Goal: Information Seeking & Learning: Learn about a topic

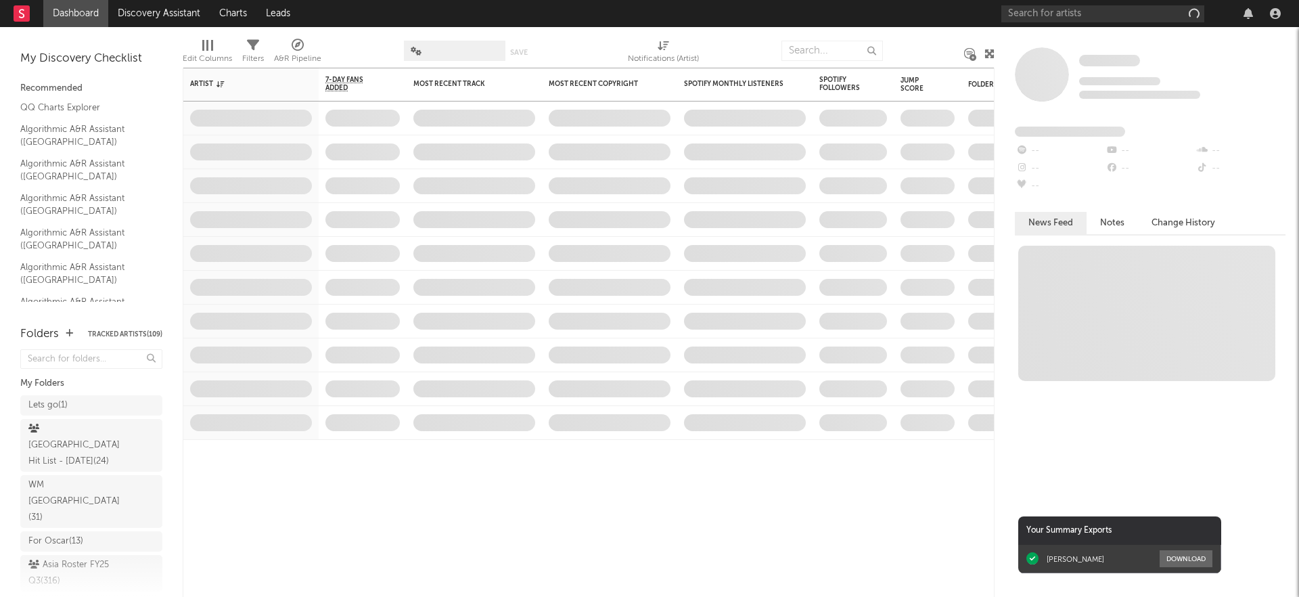
click at [672, 49] on div "Edit Columns Filters A&R Pipeline Save Save as Notifications (Artist)" at bounding box center [589, 47] width 812 height 41
click at [1073, 17] on input "text" at bounding box center [1102, 13] width 203 height 17
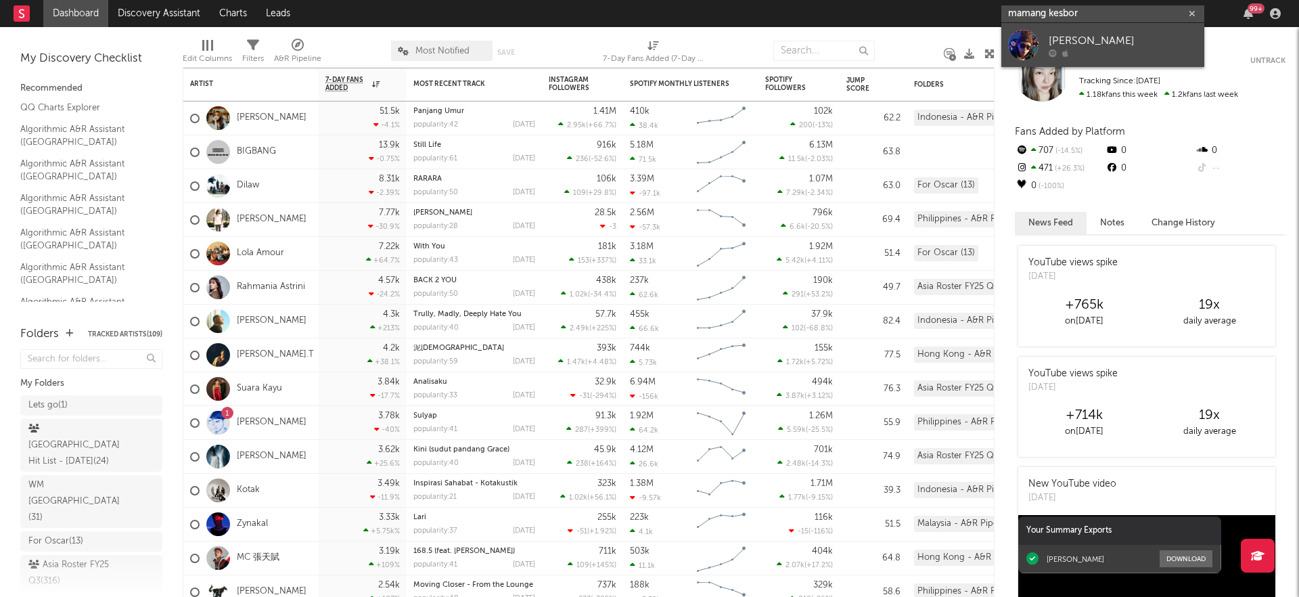
type input "mamang kesbor"
click at [1078, 43] on div "[PERSON_NAME]" at bounding box center [1123, 40] width 149 height 16
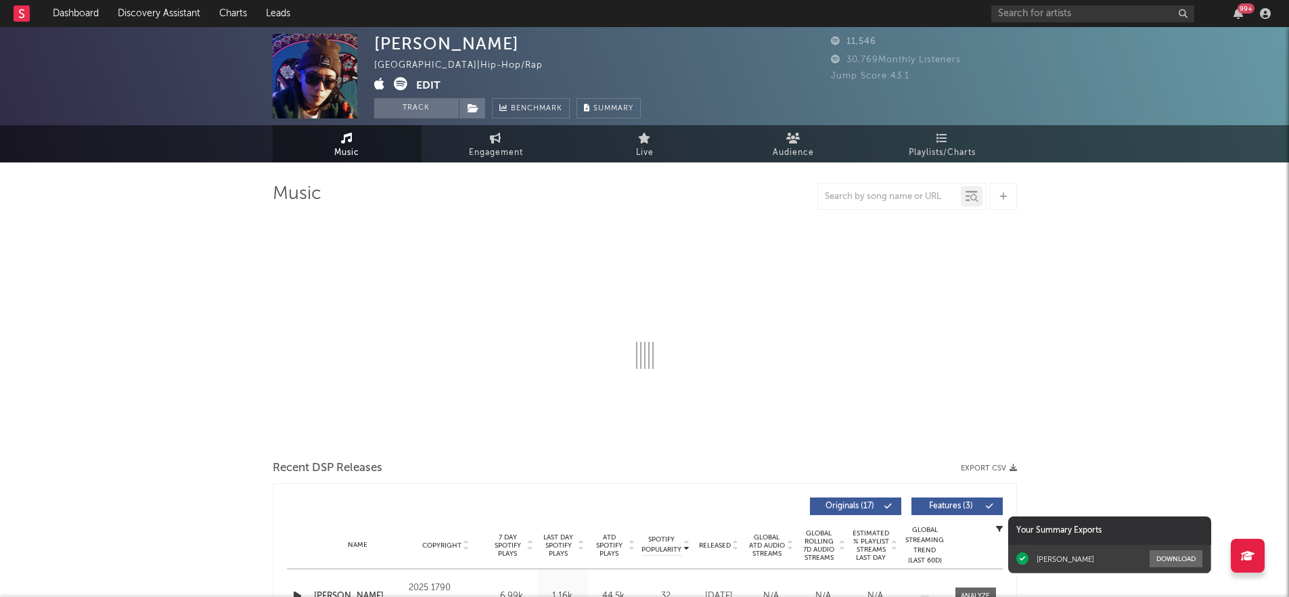
select select "1w"
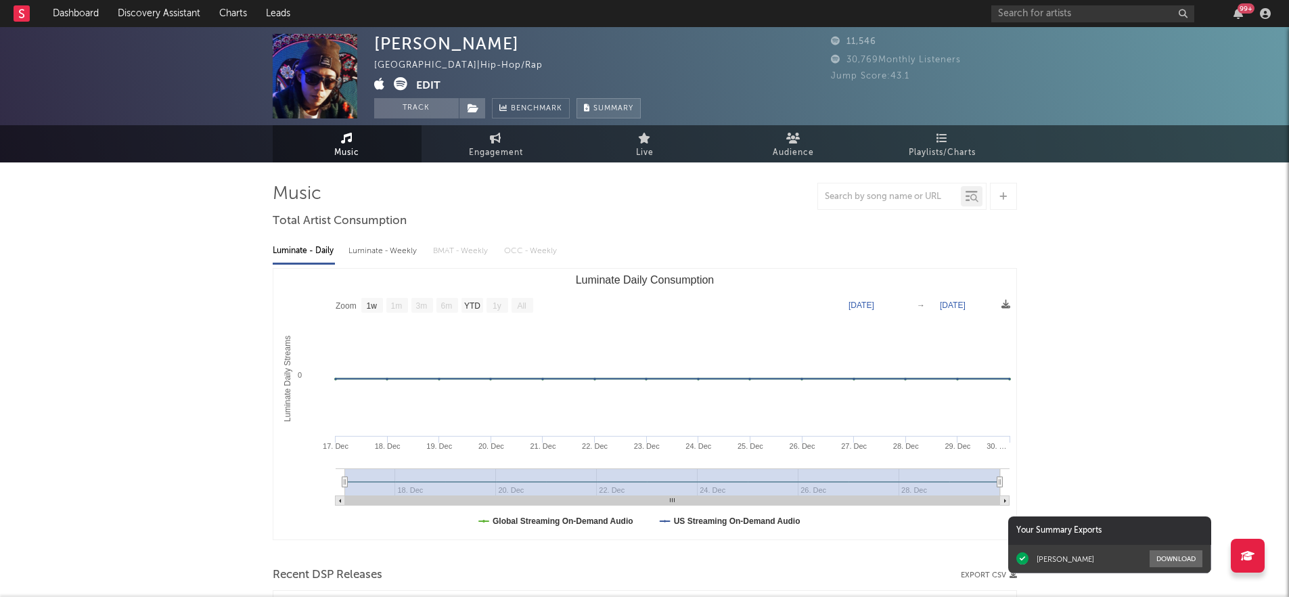
click at [618, 114] on button "Summary" at bounding box center [608, 108] width 64 height 20
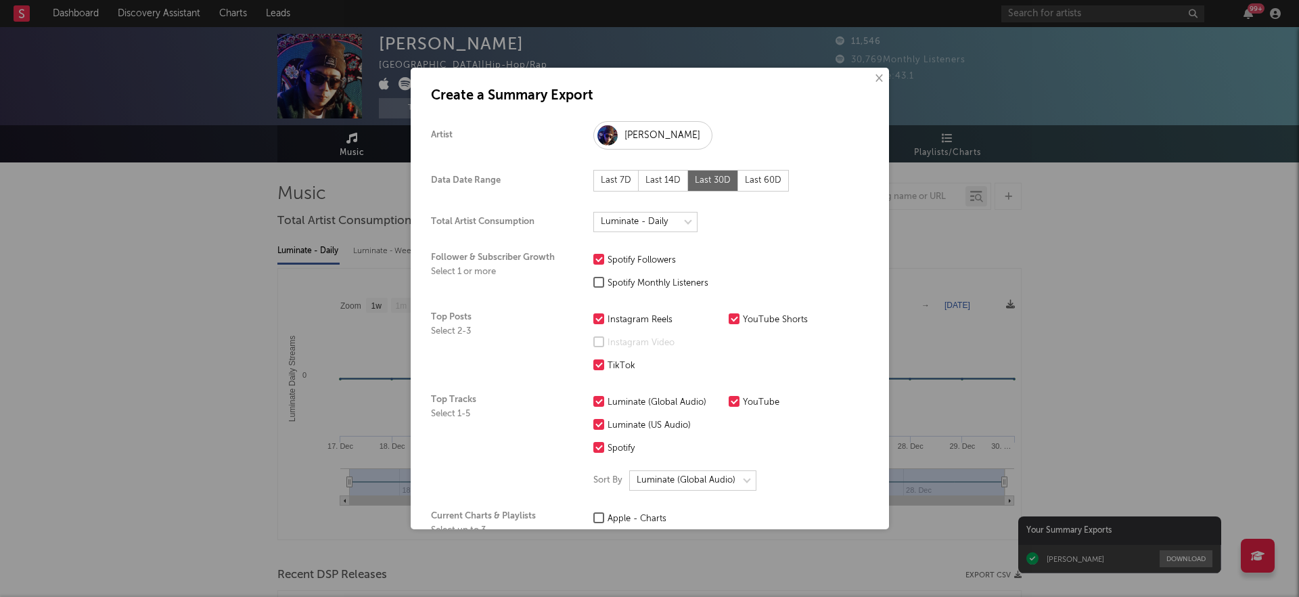
click at [871, 77] on button "×" at bounding box center [878, 78] width 15 height 15
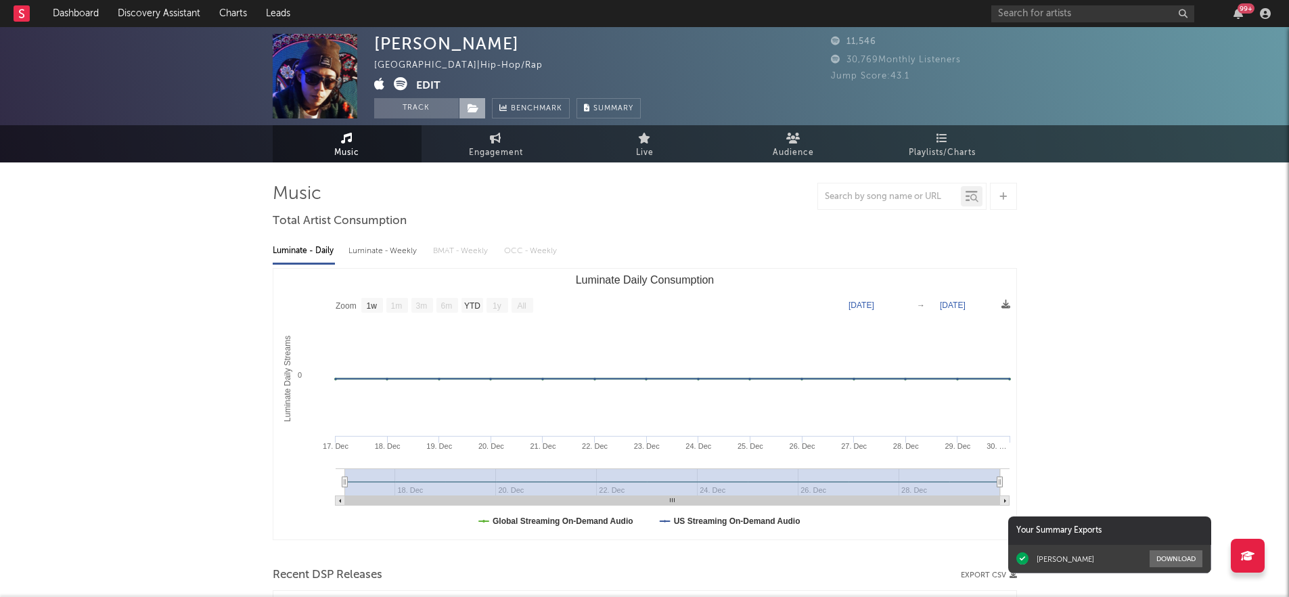
click at [464, 111] on span at bounding box center [472, 108] width 27 height 20
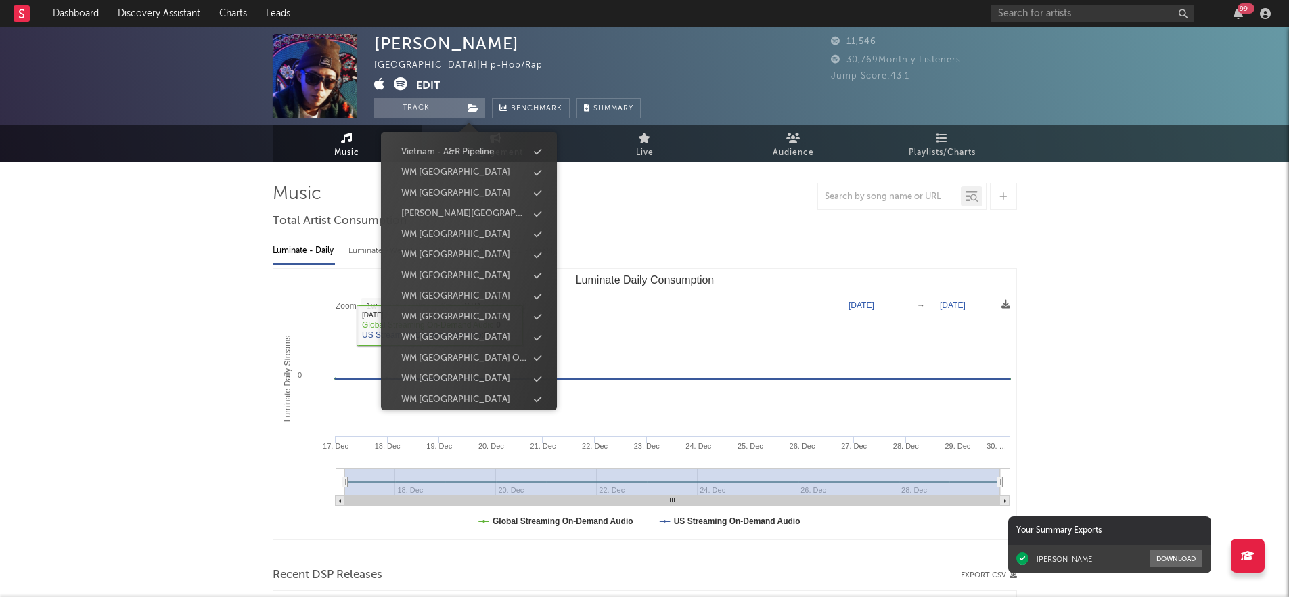
scroll to position [525, 0]
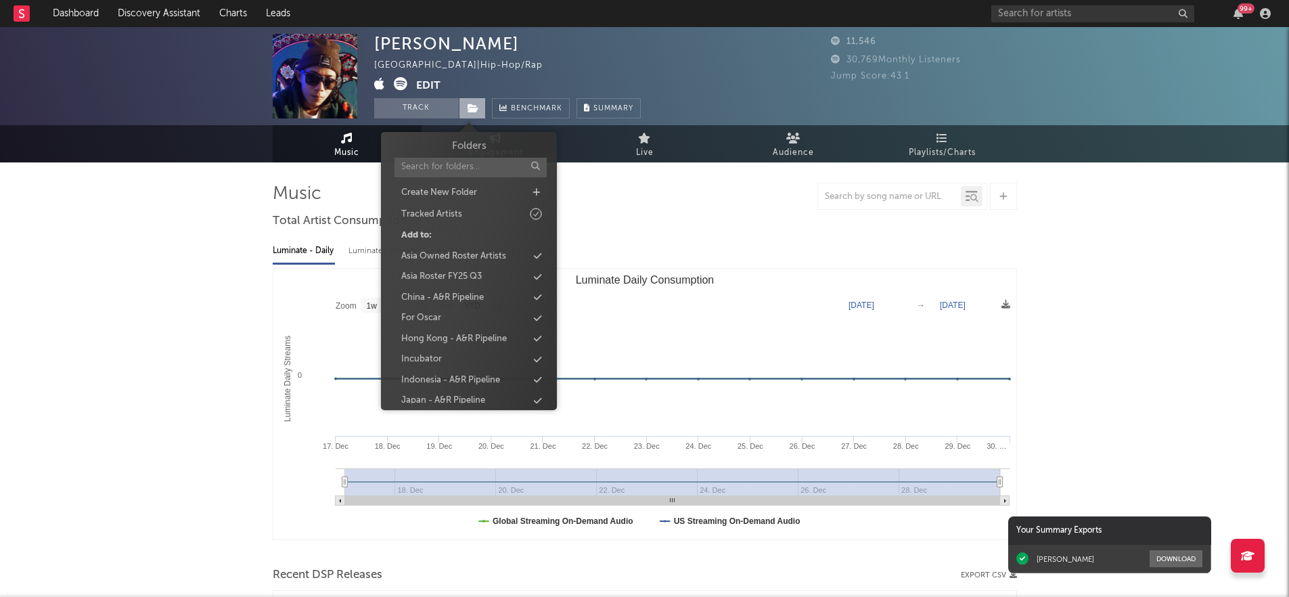
click at [467, 108] on icon at bounding box center [473, 108] width 12 height 9
click at [532, 193] on icon at bounding box center [535, 192] width 7 height 9
click at [465, 199] on input "text" at bounding box center [455, 196] width 122 height 20
type input "For work"
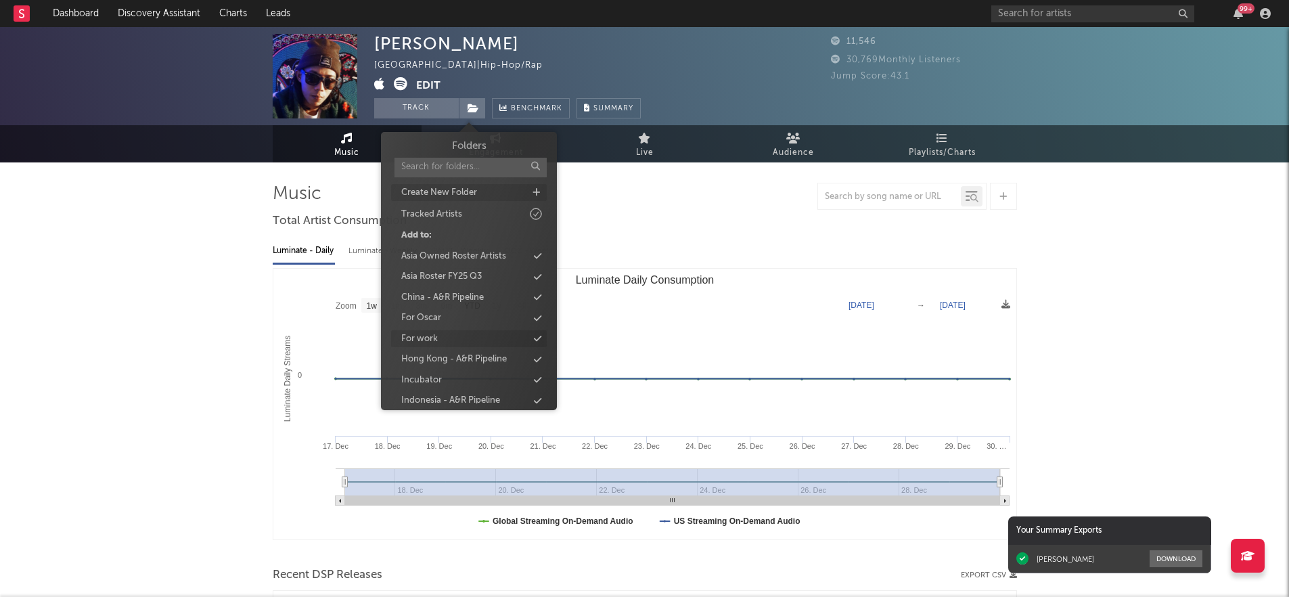
click at [516, 331] on div "For work" at bounding box center [469, 339] width 156 height 18
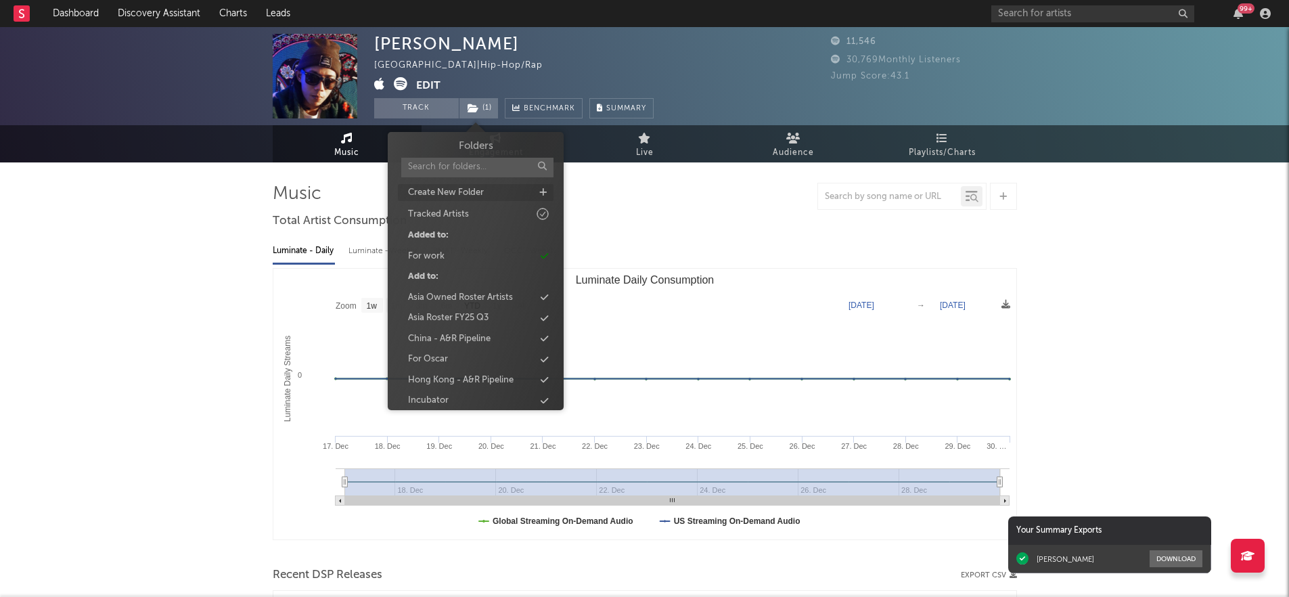
click at [279, 230] on div "Total Artist Consumption" at bounding box center [340, 221] width 134 height 23
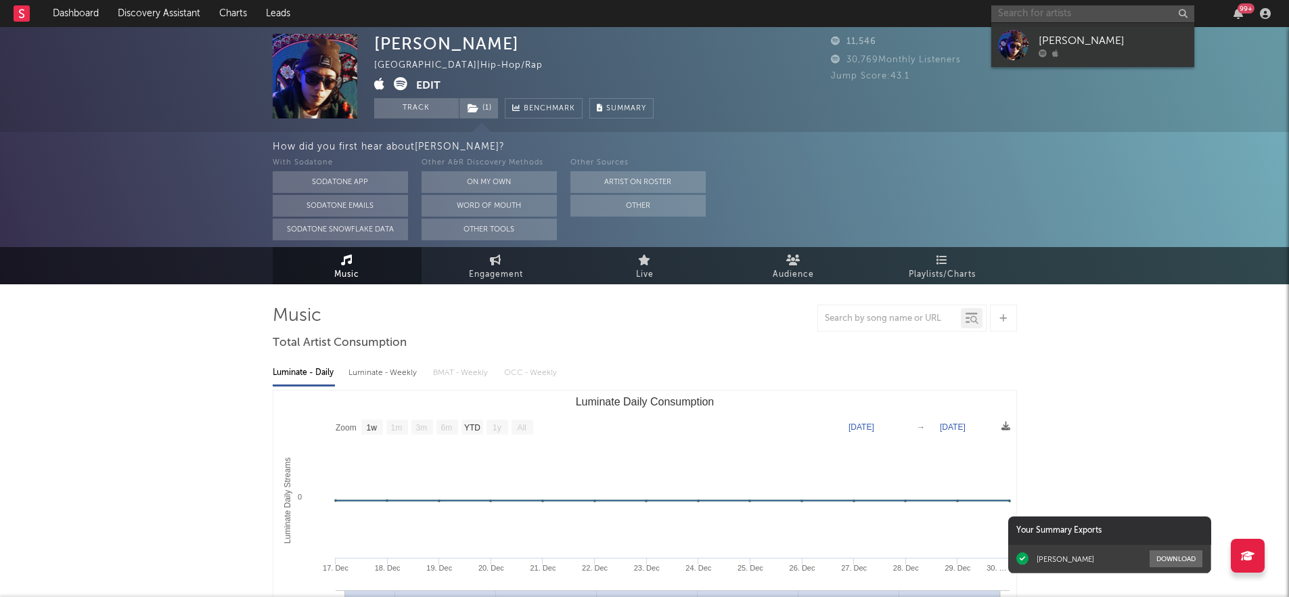
click at [1064, 18] on input "text" at bounding box center [1092, 13] width 203 height 17
paste input "[URL][DOMAIN_NAME]"
type input "[URL][DOMAIN_NAME]"
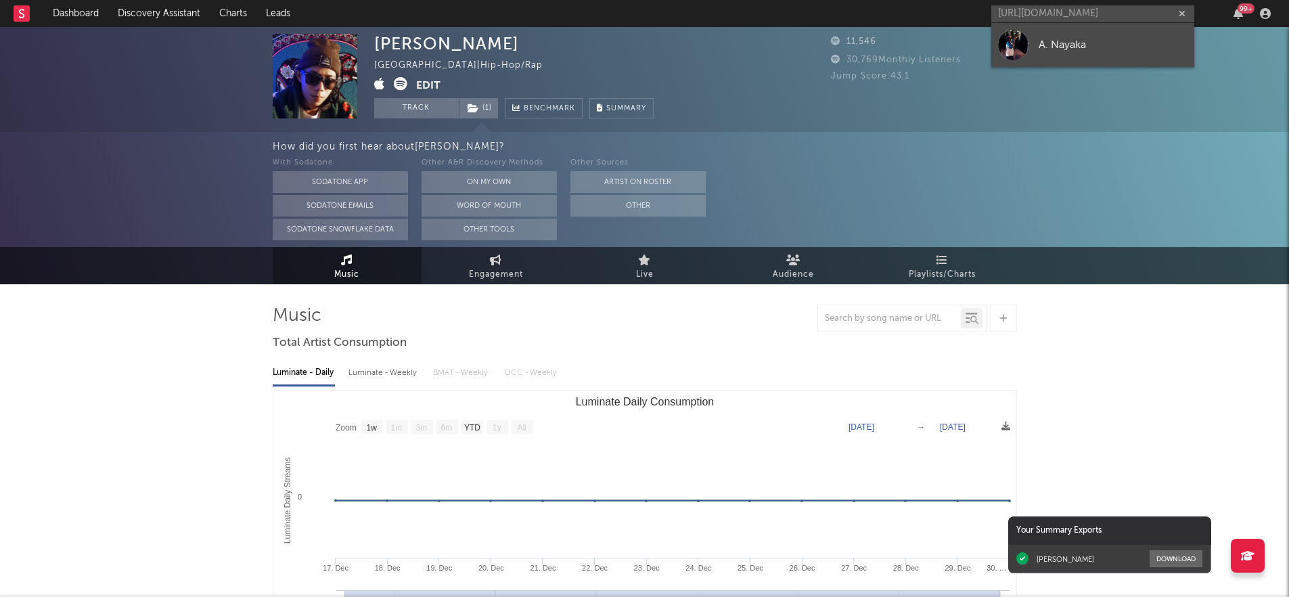
click at [1062, 48] on div "A. Nayaka" at bounding box center [1112, 45] width 149 height 16
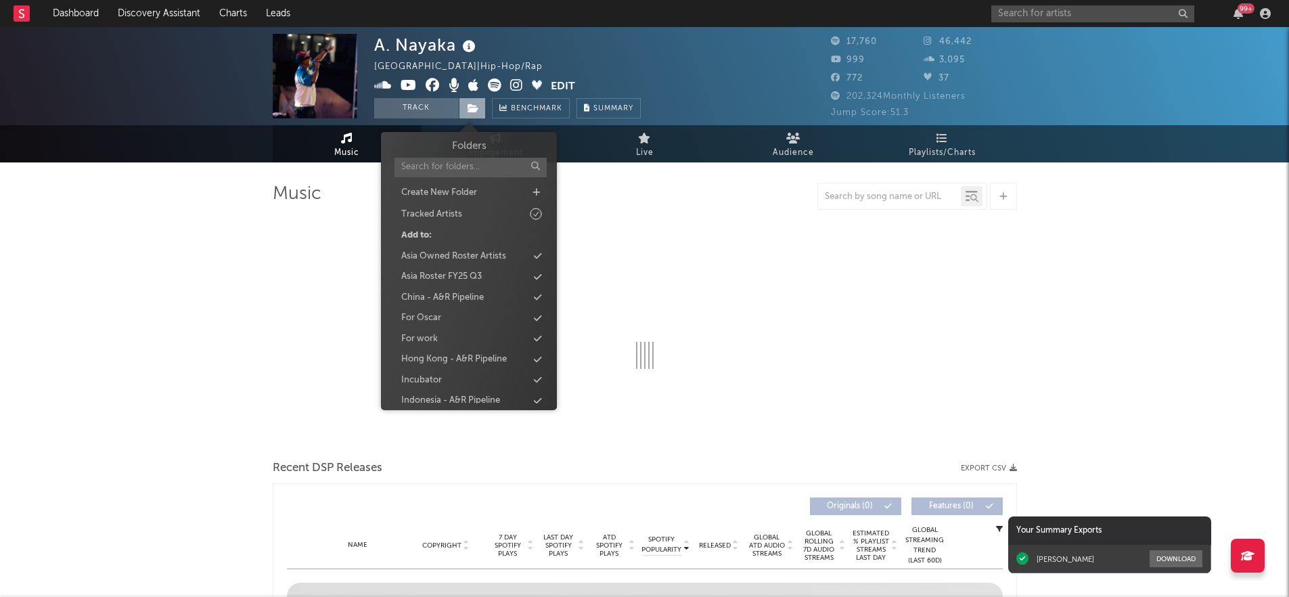
click at [461, 108] on span at bounding box center [472, 108] width 27 height 20
select select "6m"
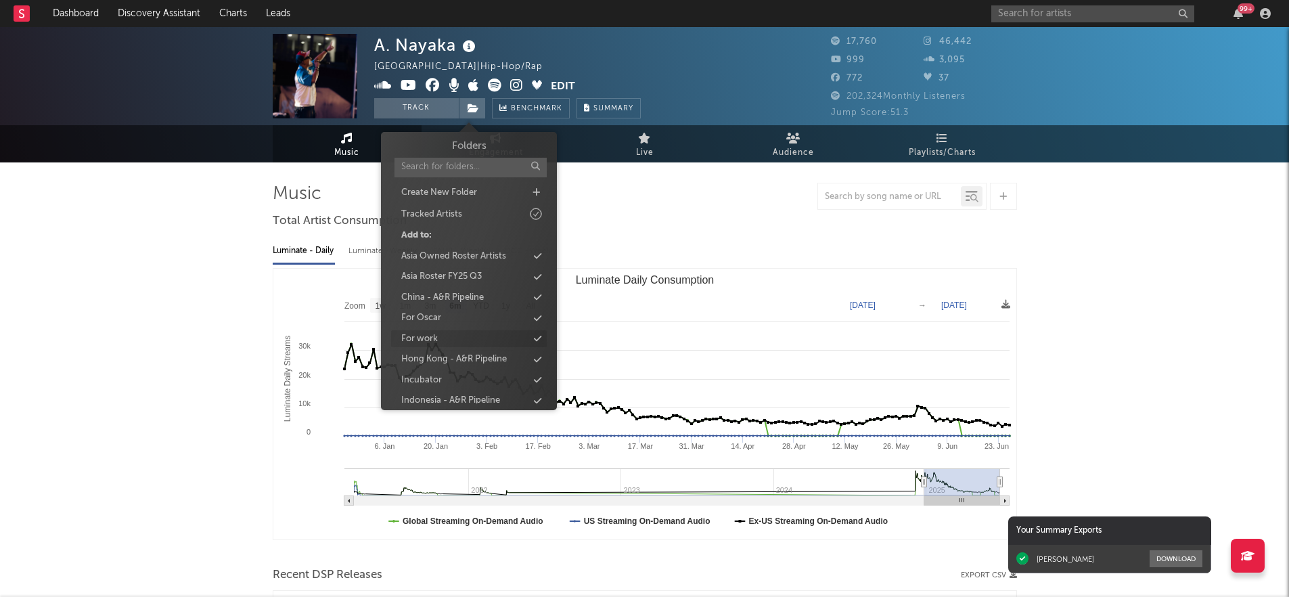
click at [438, 334] on div "For work" at bounding box center [469, 339] width 156 height 18
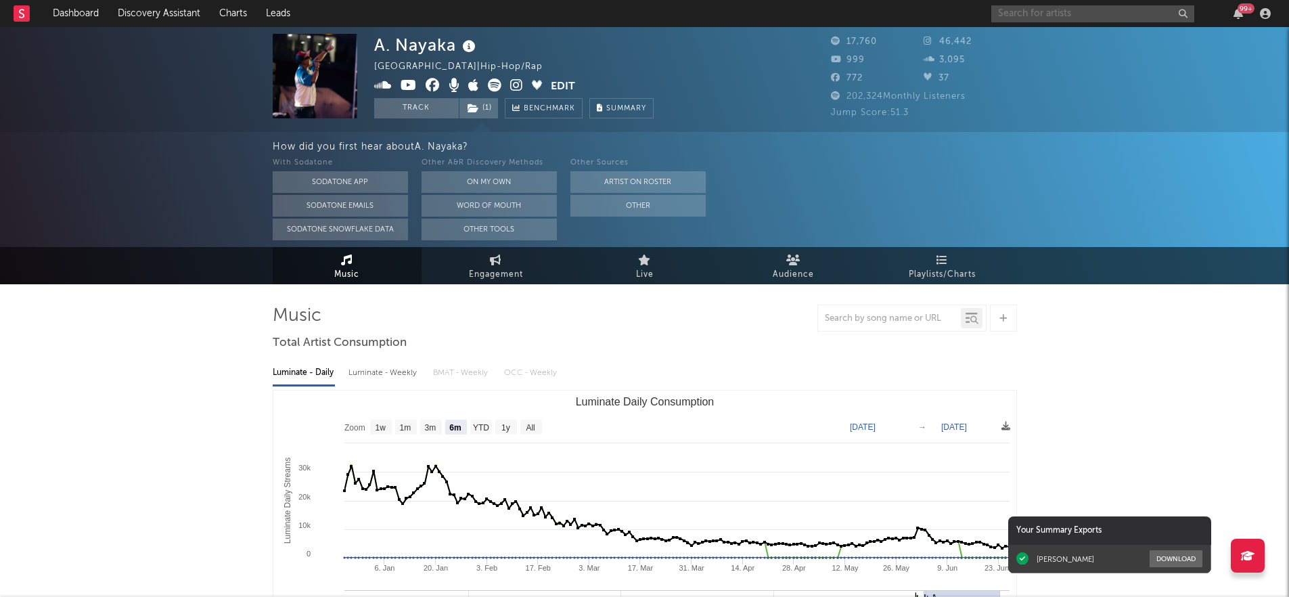
click at [1112, 15] on input "text" at bounding box center [1092, 13] width 203 height 17
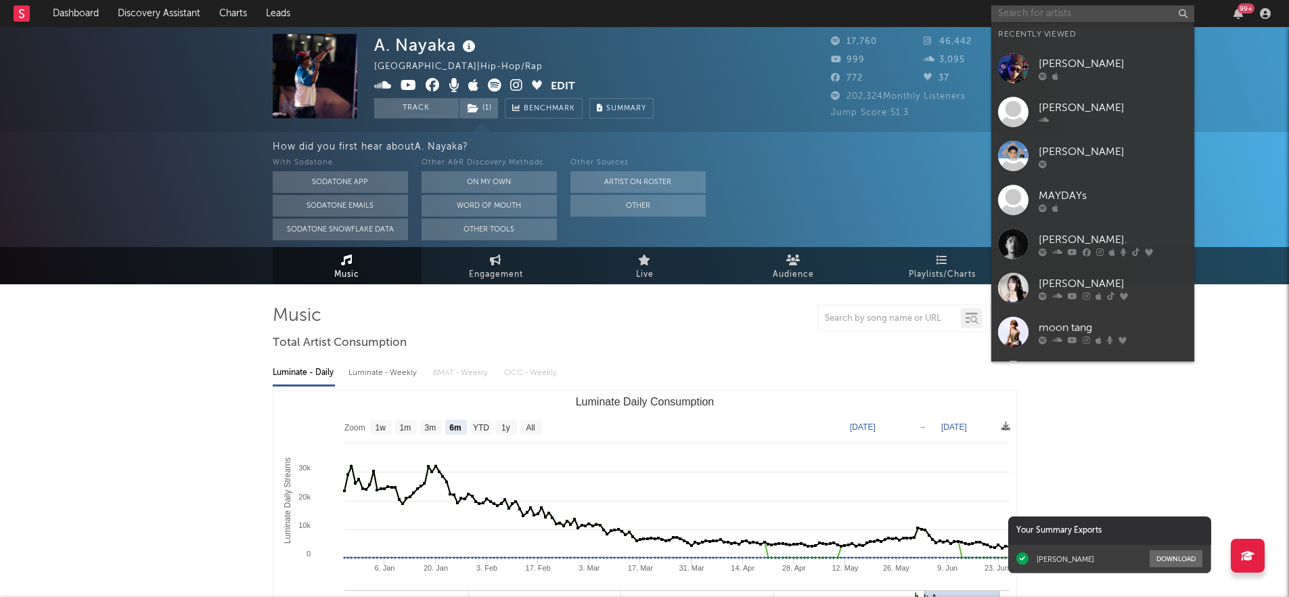
paste input "[URL][DOMAIN_NAME]"
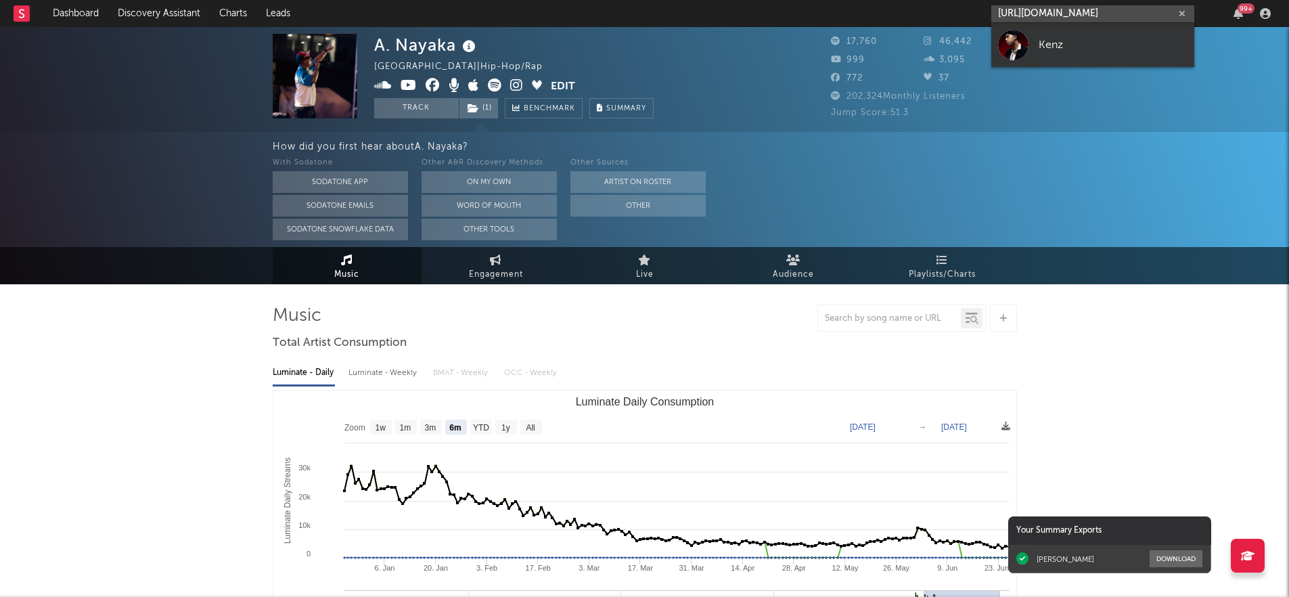
type input "[URL][DOMAIN_NAME]"
click at [1104, 46] on div "Kenz" at bounding box center [1112, 45] width 149 height 16
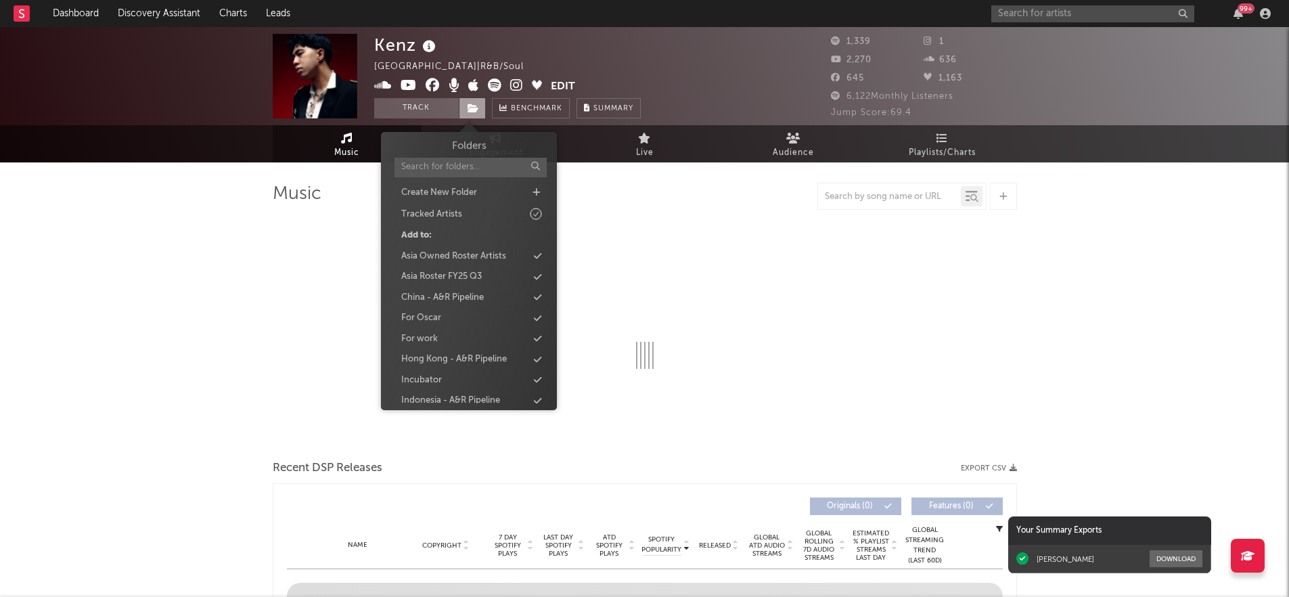
click at [480, 105] on span at bounding box center [472, 108] width 27 height 20
select select "6m"
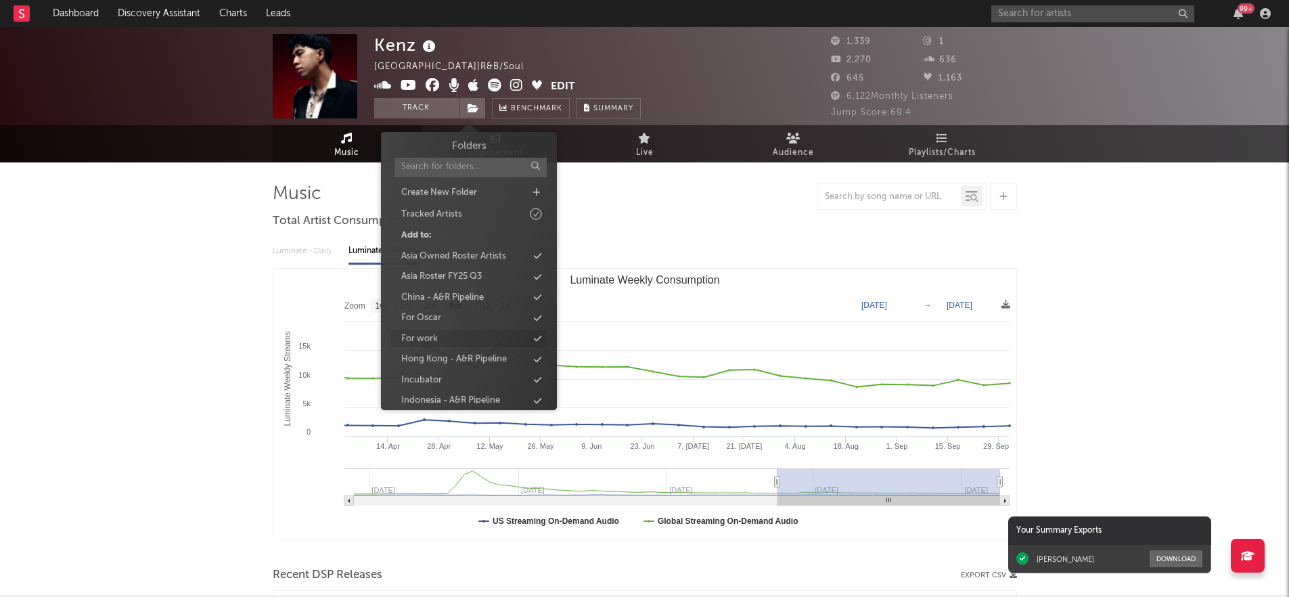
click at [434, 340] on div "For work" at bounding box center [419, 339] width 37 height 14
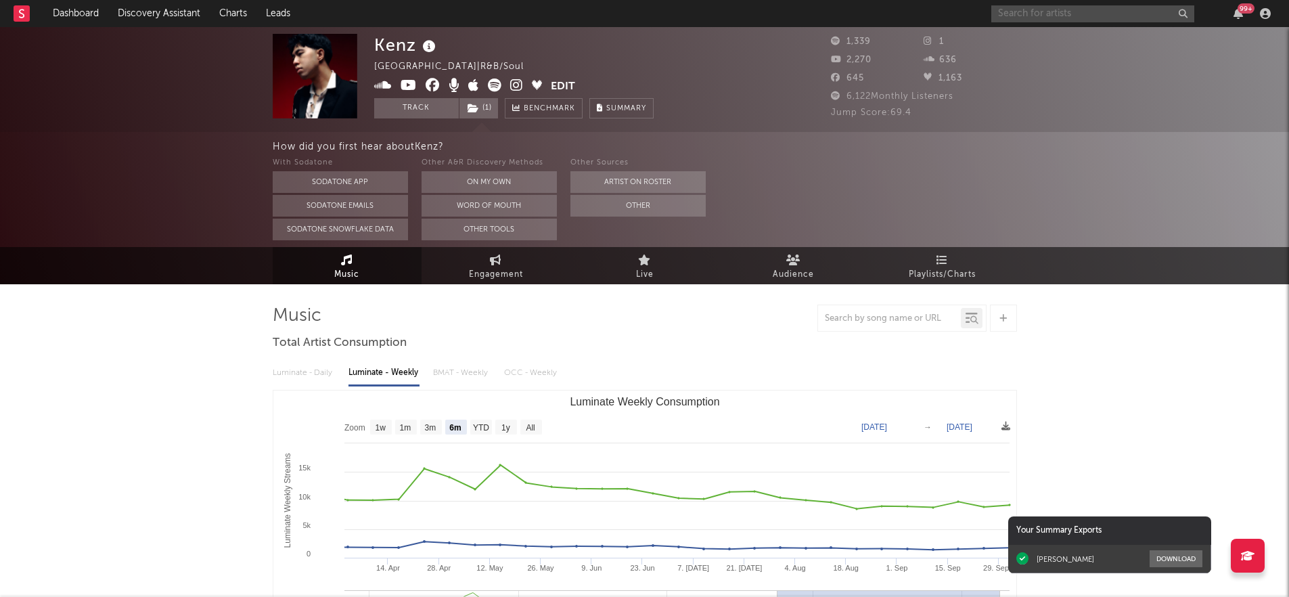
click at [1099, 18] on input "text" at bounding box center [1092, 13] width 203 height 17
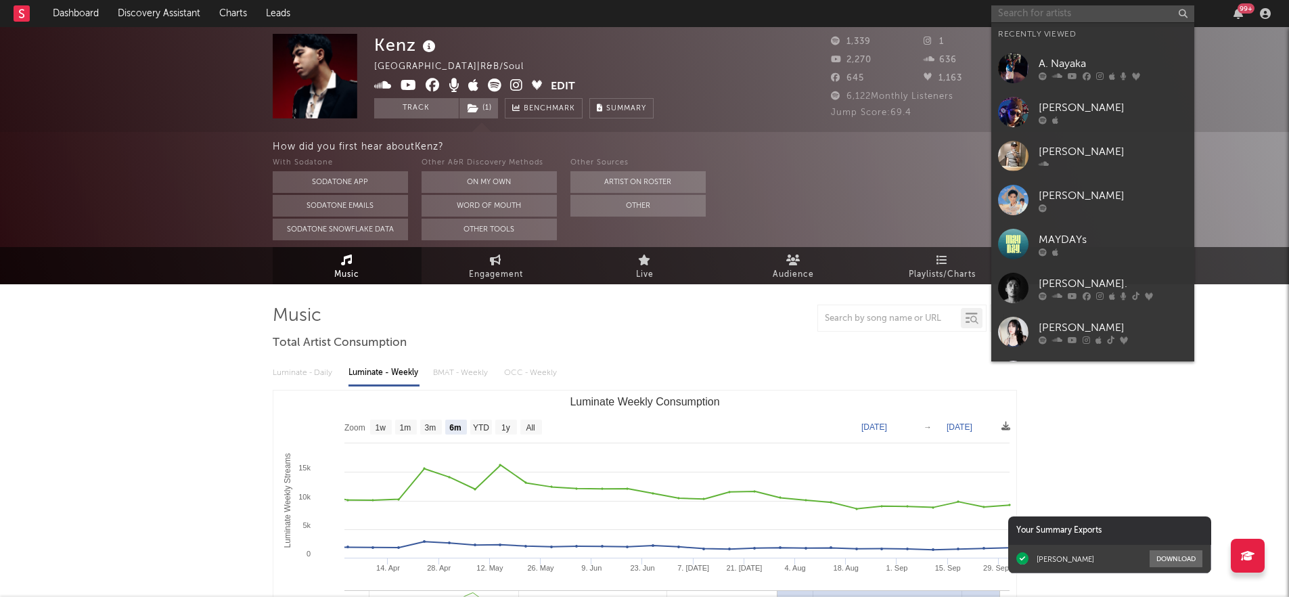
paste input "[URL][DOMAIN_NAME]"
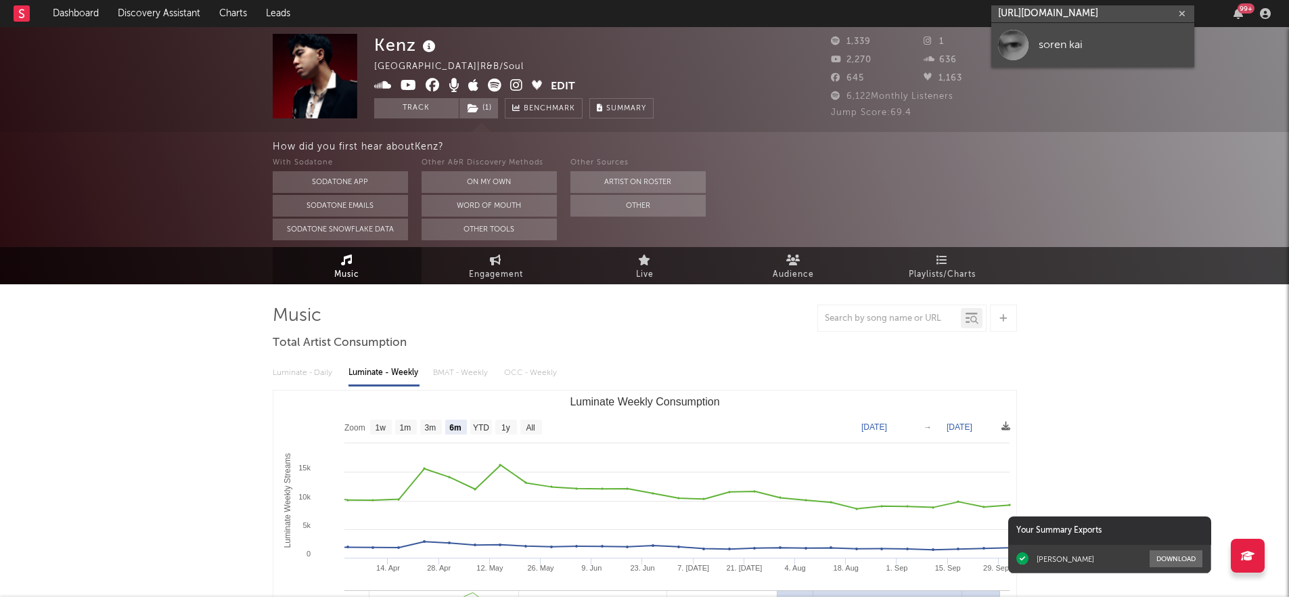
type input "[URL][DOMAIN_NAME]"
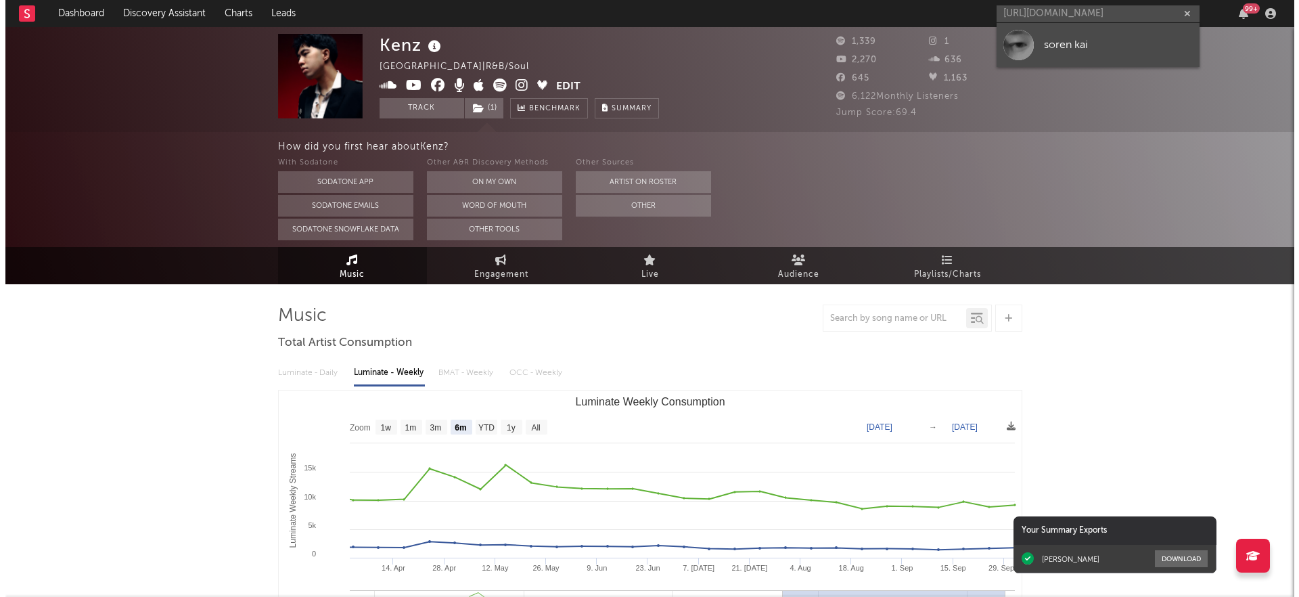
scroll to position [0, 0]
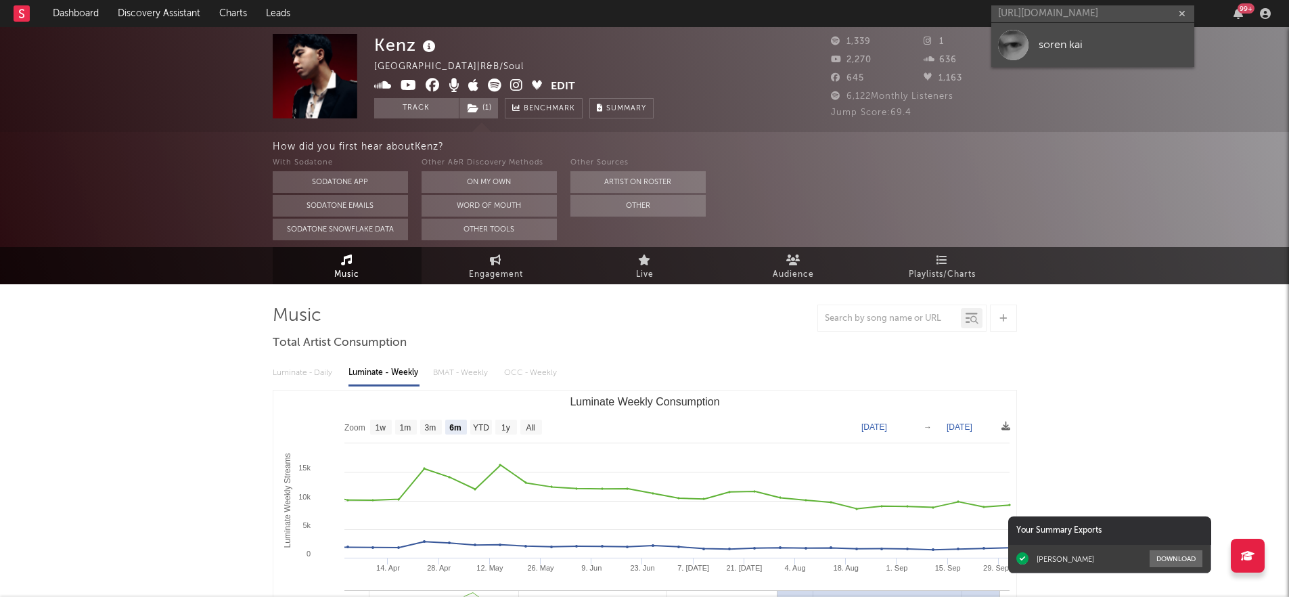
click at [1090, 37] on div "soren kai" at bounding box center [1112, 45] width 149 height 16
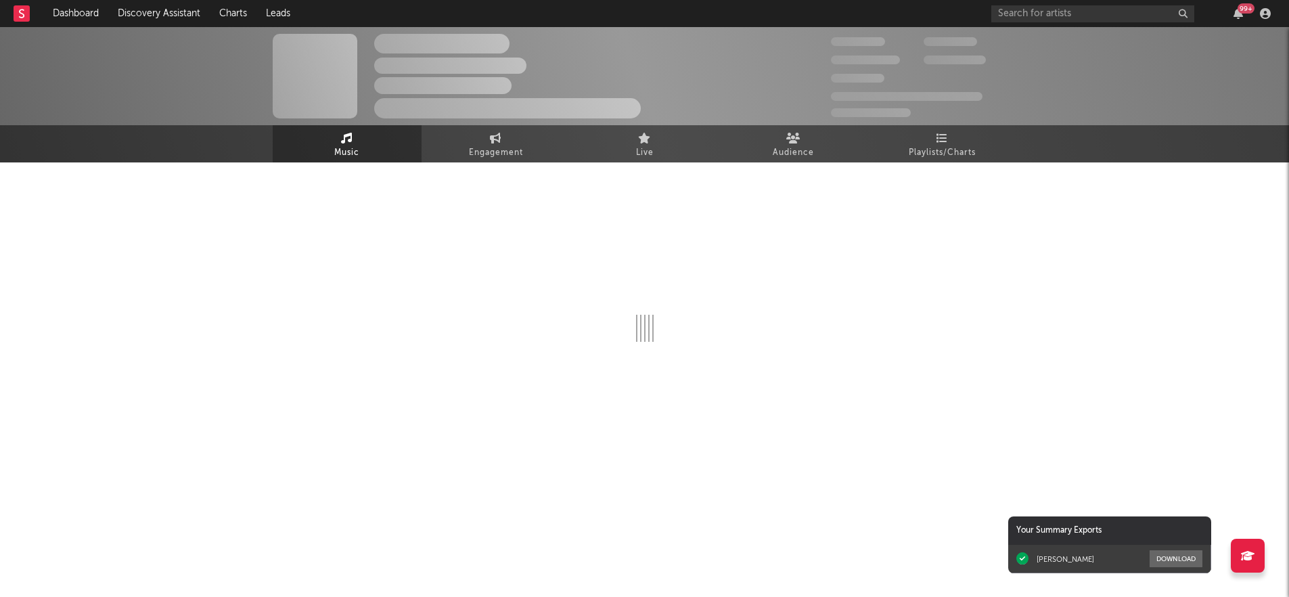
select select "1w"
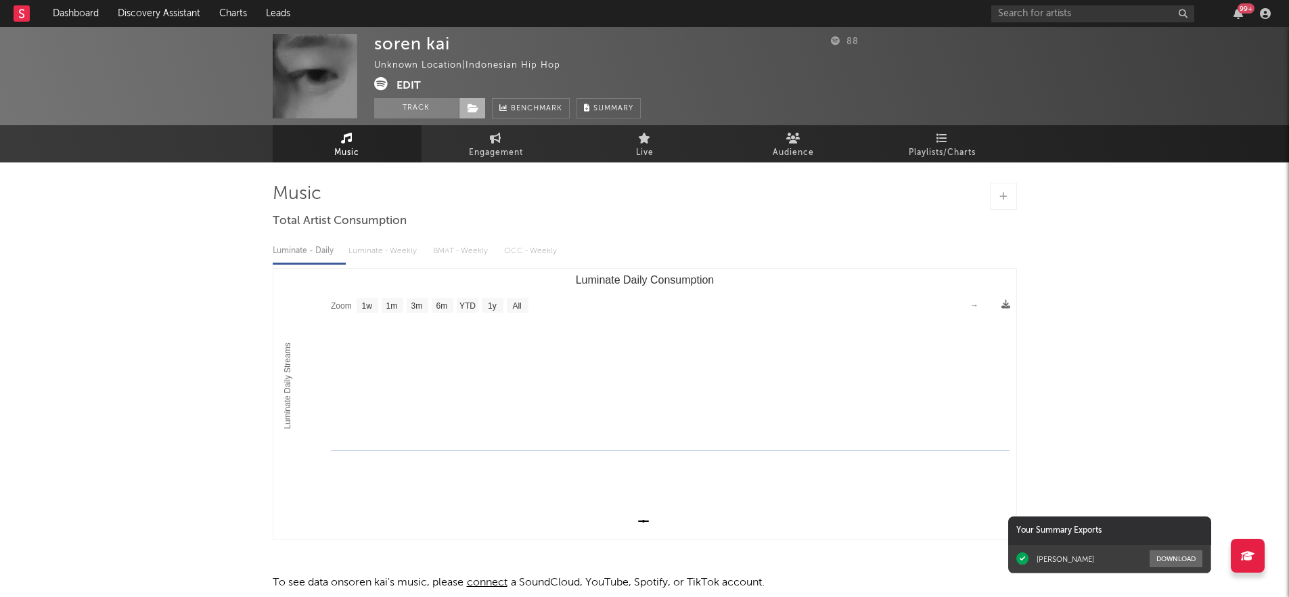
click at [465, 112] on span at bounding box center [472, 108] width 27 height 20
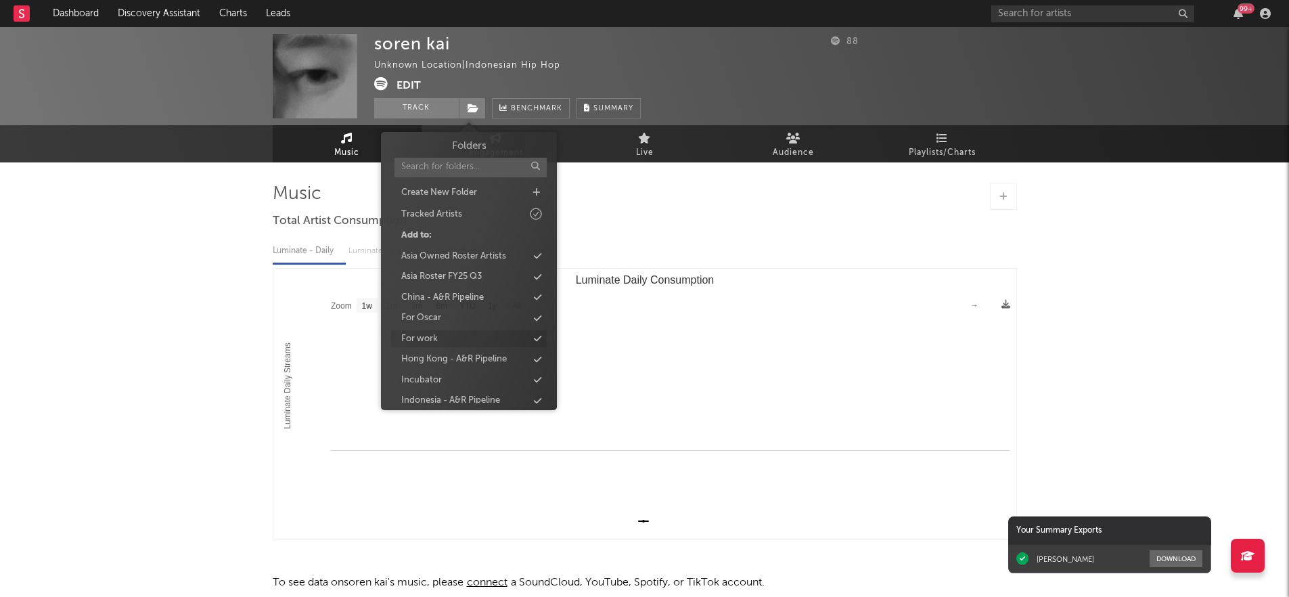
click at [433, 336] on div "For work" at bounding box center [419, 339] width 37 height 14
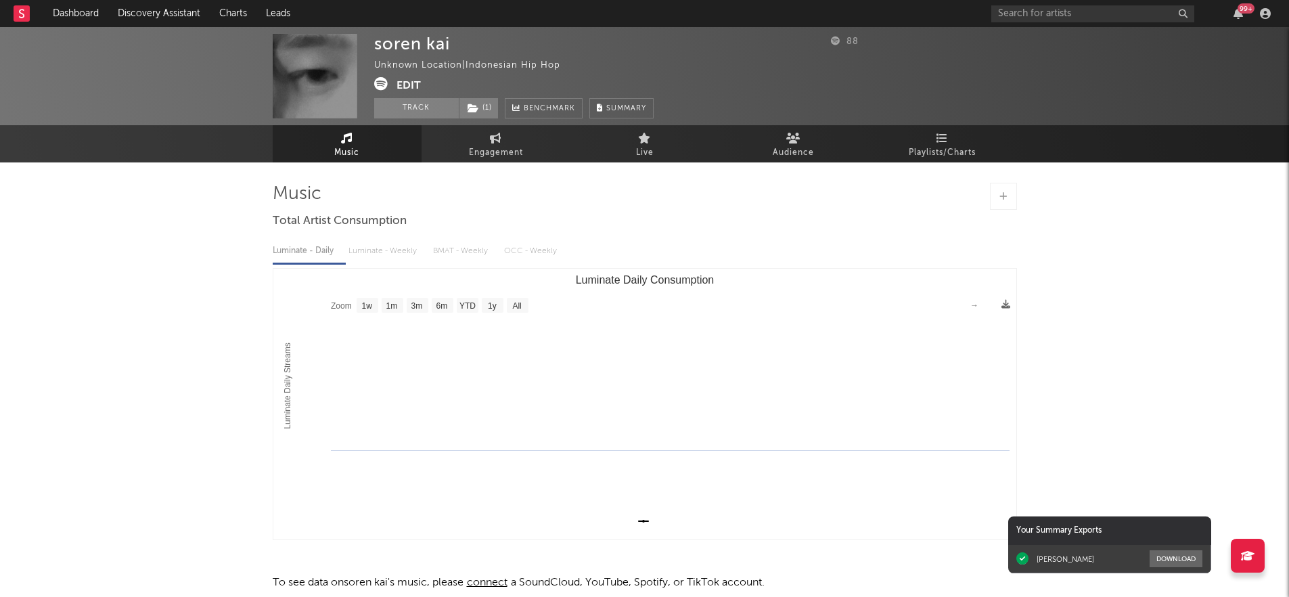
click at [240, 296] on div "soren kai Unknown Location | Indonesian Hip Hop Edit Track ( 1 ) Benchmark Summ…" at bounding box center [644, 344] width 1289 height 635
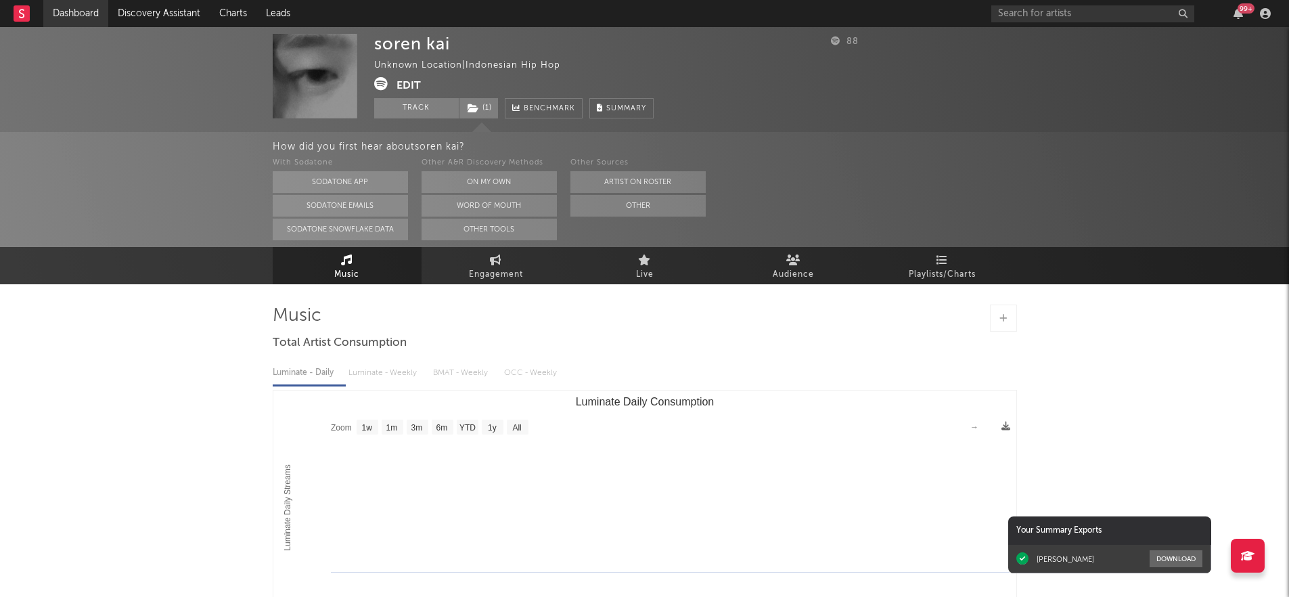
click at [81, 18] on link "Dashboard" at bounding box center [75, 13] width 65 height 27
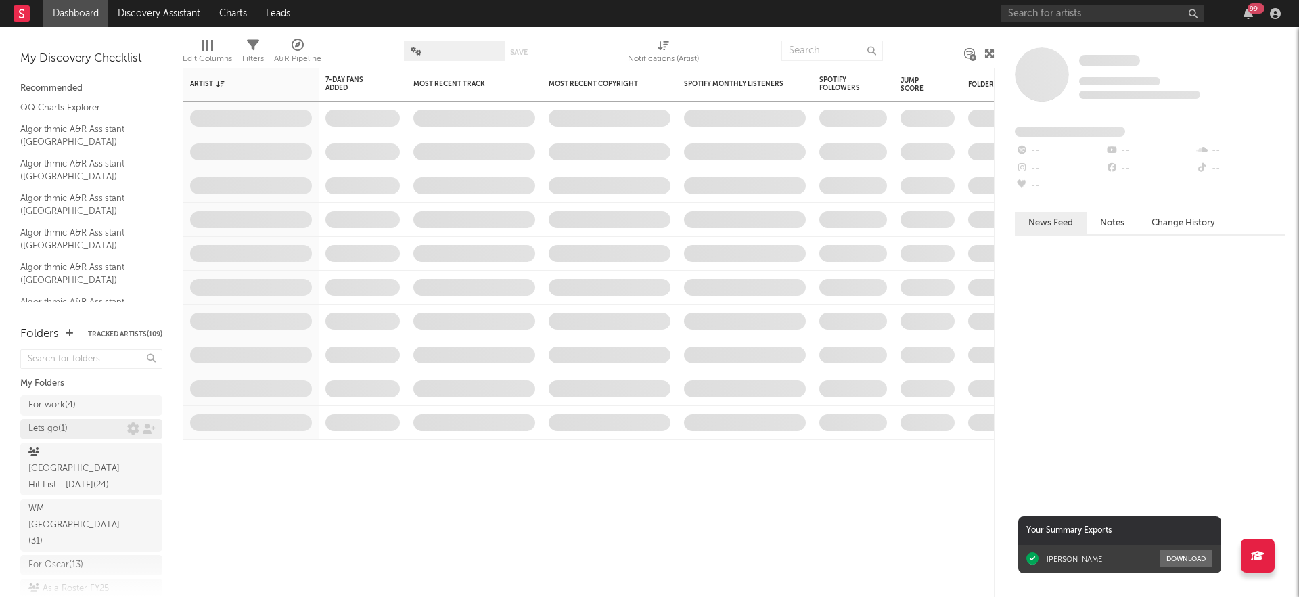
click at [68, 426] on div "Lets go ( 1 )" at bounding box center [47, 429] width 39 height 16
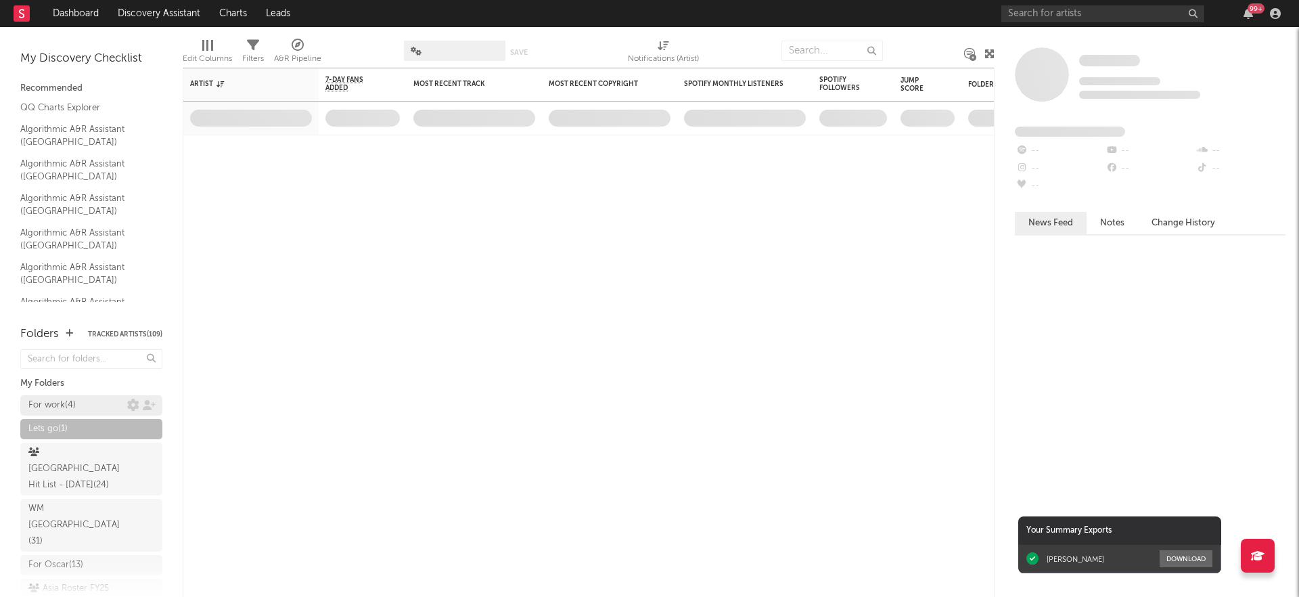
click at [90, 398] on div "For work ( 4 )" at bounding box center [77, 405] width 99 height 16
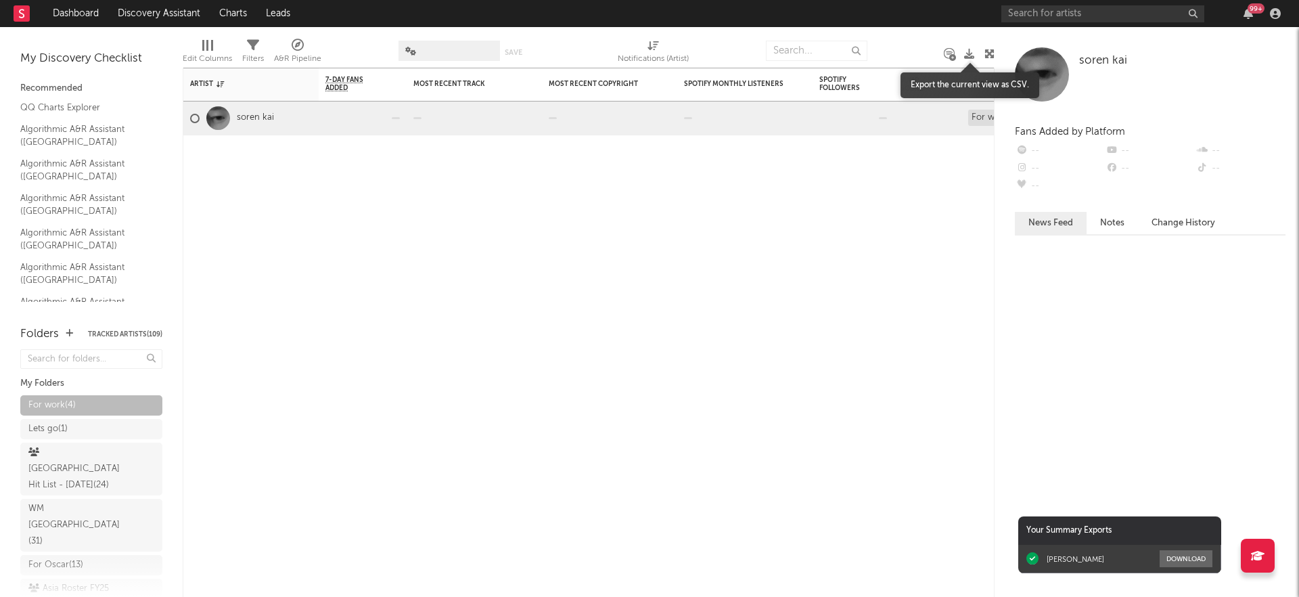
click at [971, 55] on icon at bounding box center [969, 54] width 10 height 10
drag, startPoint x: 971, startPoint y: 55, endPoint x: 892, endPoint y: 219, distance: 182.8
click at [892, 219] on div "Artist Notifications 7-Day Fans Added WoW % Change Most Recent Track Popularity…" at bounding box center [589, 312] width 812 height 570
click at [899, 241] on div "Artist Notifications 7-Day Fans Added WoW % Change Most Recent Track Popularity…" at bounding box center [589, 332] width 812 height 529
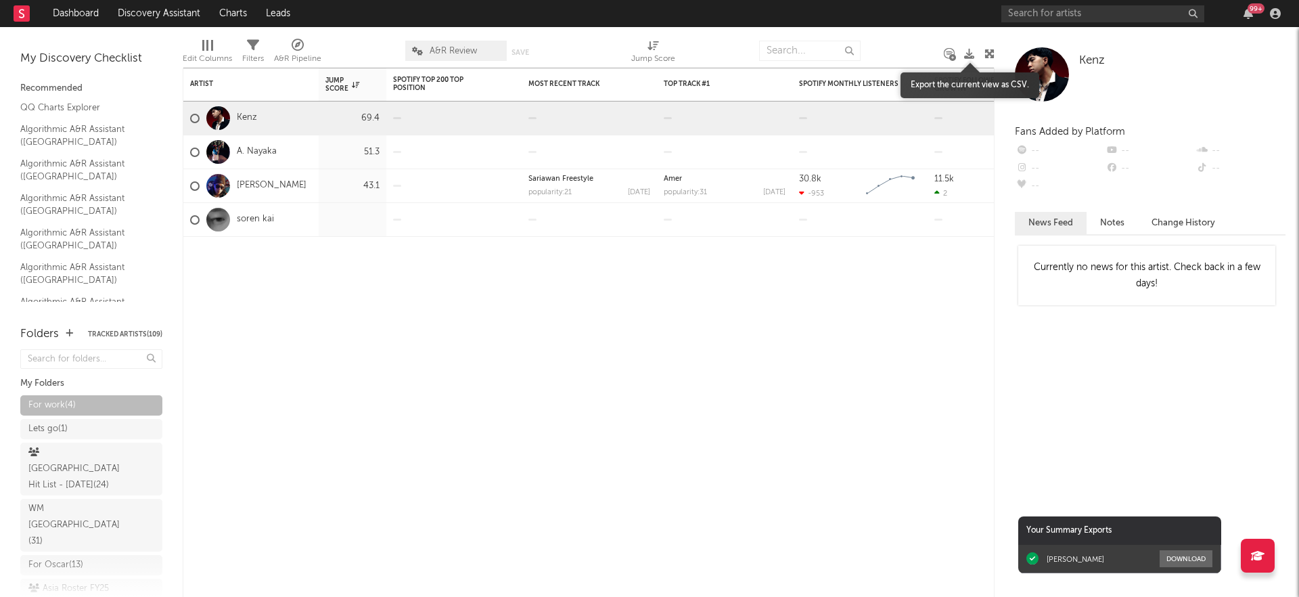
click at [965, 55] on icon at bounding box center [969, 54] width 10 height 10
click at [851, 495] on div "Artist Notifications Jump Score Spotify Top 200 Top Position Track Name Positio…" at bounding box center [589, 332] width 812 height 529
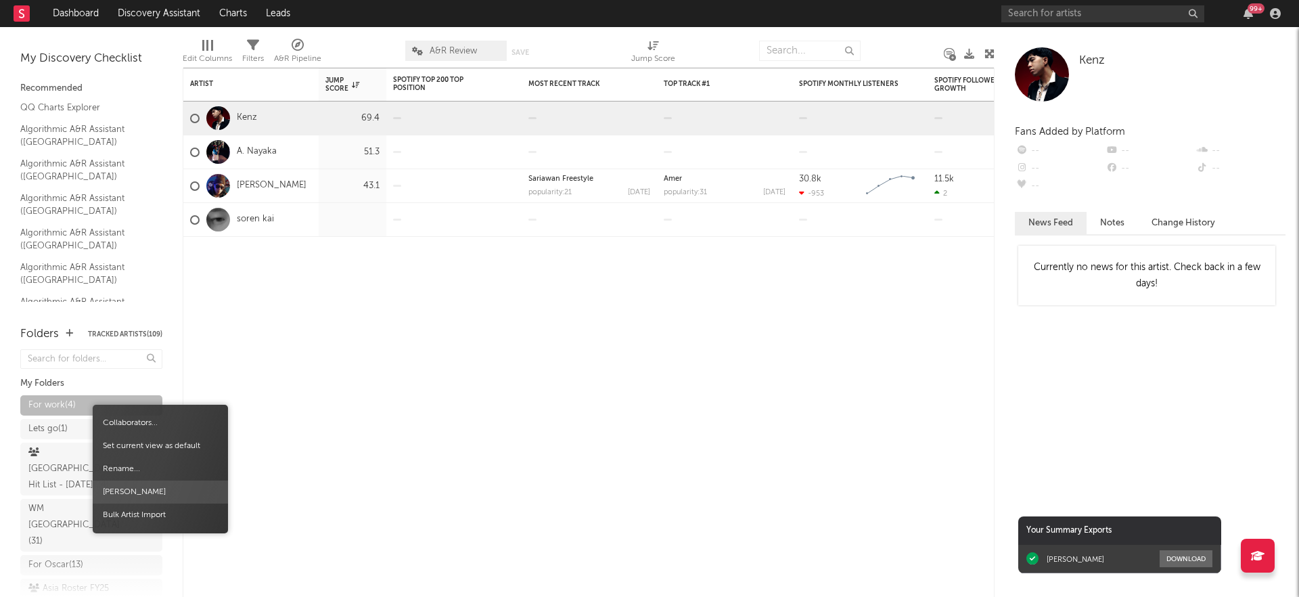
click at [152, 490] on span "Delete Folder" at bounding box center [160, 491] width 135 height 23
